Goal: Information Seeking & Learning: Check status

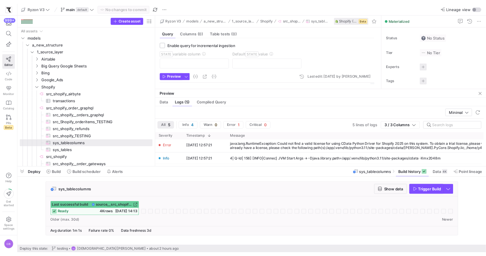
scroll to position [5, 0]
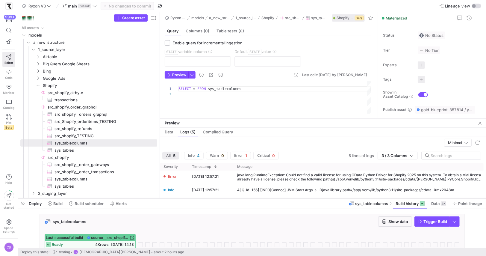
drag, startPoint x: 249, startPoint y: 166, endPoint x: 255, endPoint y: 197, distance: 31.4
click at [255, 197] on div at bounding box center [252, 198] width 468 height 2
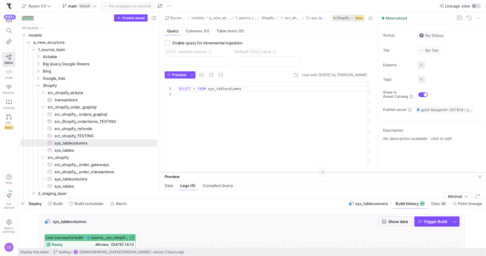
drag, startPoint x: 260, startPoint y: 119, endPoint x: 272, endPoint y: 172, distance: 55.1
click at [272, 172] on div at bounding box center [323, 172] width 326 height 0
click at [83, 131] on span "src_shopify_refunds​​​​​​​​​" at bounding box center [102, 128] width 96 height 7
type textarea "SELECT * FROM Refunds WHERE CreatedAt > '[DATE]'"
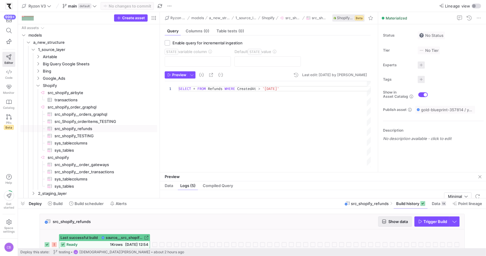
click at [409, 221] on span "button" at bounding box center [394, 221] width 33 height 10
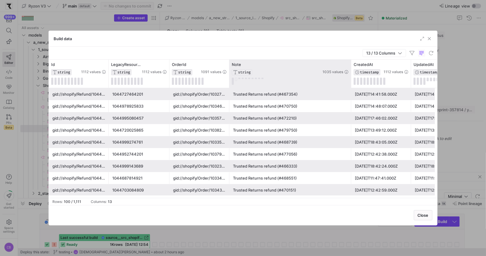
drag, startPoint x: 289, startPoint y: 77, endPoint x: 351, endPoint y: 80, distance: 62.0
click at [351, 80] on div at bounding box center [351, 74] width 2 height 28
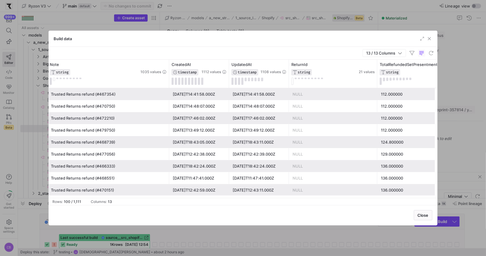
drag, startPoint x: 347, startPoint y: 75, endPoint x: 356, endPoint y: 105, distance: 31.1
click at [376, 84] on div at bounding box center [377, 74] width 2 height 28
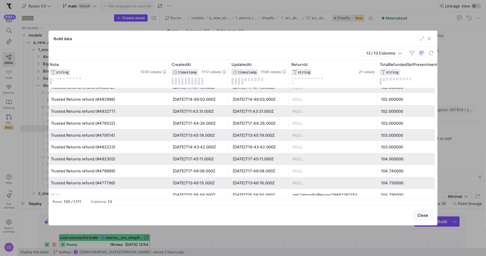
scroll to position [595, 0]
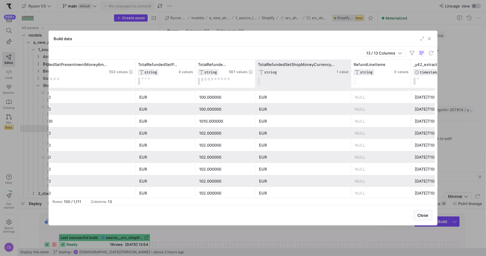
drag, startPoint x: 314, startPoint y: 71, endPoint x: 353, endPoint y: 82, distance: 39.7
click at [352, 82] on div at bounding box center [351, 74] width 2 height 28
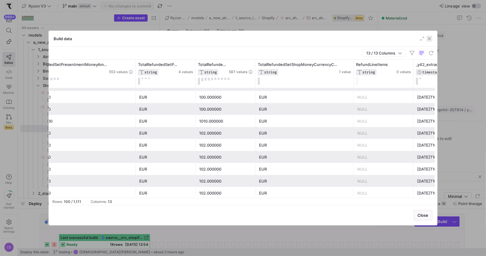
click at [428, 38] on span "button" at bounding box center [429, 39] width 6 height 6
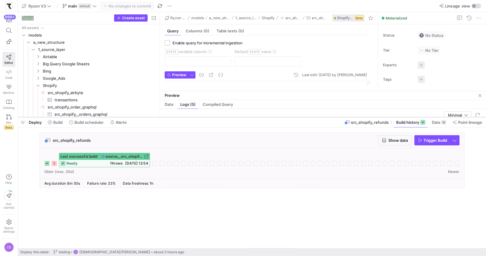
drag, startPoint x: 214, startPoint y: 198, endPoint x: 239, endPoint y: 117, distance: 84.9
click at [239, 117] on div at bounding box center [252, 117] width 468 height 2
